Goal: Task Accomplishment & Management: Use online tool/utility

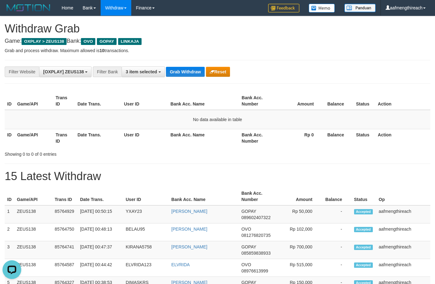
click at [185, 72] on button "Grab Withdraw" at bounding box center [185, 72] width 38 height 10
click at [185, 71] on button "Grab Withdraw" at bounding box center [185, 72] width 38 height 10
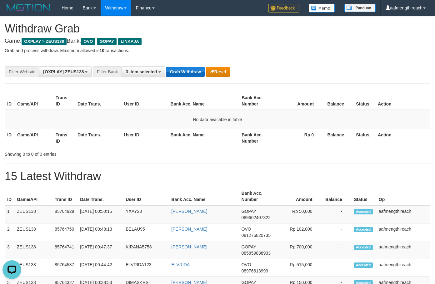
click at [185, 71] on button "Grab Withdraw" at bounding box center [185, 72] width 38 height 10
click at [185, 70] on button "Grab Withdraw" at bounding box center [185, 72] width 38 height 10
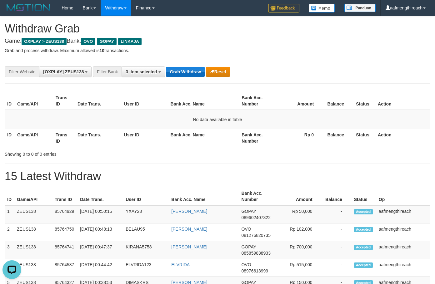
click at [185, 70] on button "Grab Withdraw" at bounding box center [185, 72] width 38 height 10
click at [182, 71] on button "Grab Withdraw" at bounding box center [185, 72] width 38 height 10
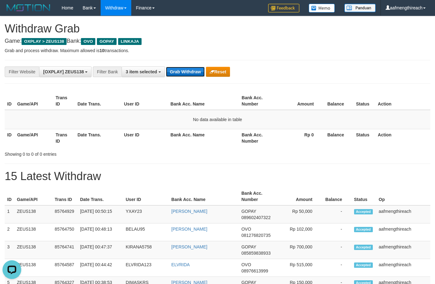
click at [182, 71] on button "Grab Withdraw" at bounding box center [185, 72] width 38 height 10
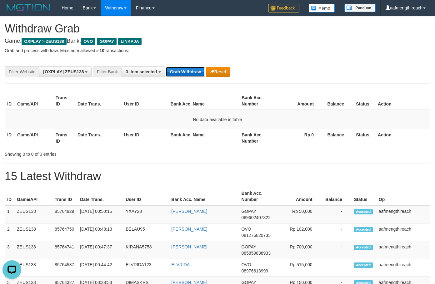
click at [182, 71] on button "Grab Withdraw" at bounding box center [185, 72] width 38 height 10
click at [197, 71] on button "Grab Withdraw" at bounding box center [185, 72] width 38 height 10
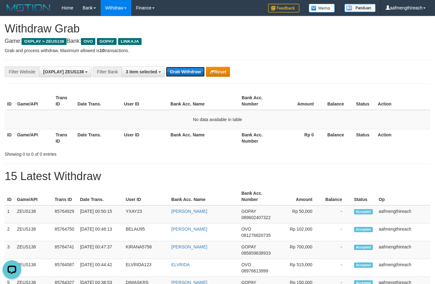
click at [197, 71] on button "Grab Withdraw" at bounding box center [185, 72] width 38 height 10
click at [196, 70] on button "Grab Withdraw" at bounding box center [185, 72] width 38 height 10
click at [195, 70] on button "Grab Withdraw" at bounding box center [185, 72] width 38 height 10
click at [193, 70] on button "Grab Withdraw" at bounding box center [185, 72] width 38 height 10
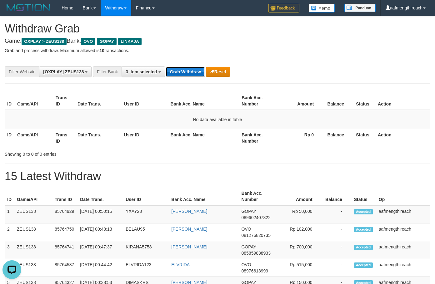
click at [193, 70] on button "Grab Withdraw" at bounding box center [185, 72] width 38 height 10
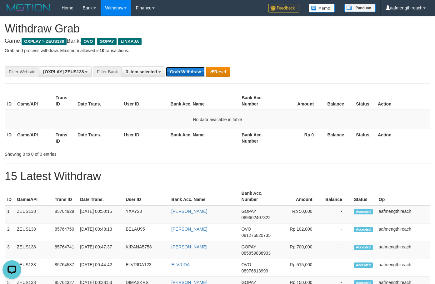
click at [193, 70] on button "Grab Withdraw" at bounding box center [185, 72] width 38 height 10
